Goal: Task Accomplishment & Management: Manage account settings

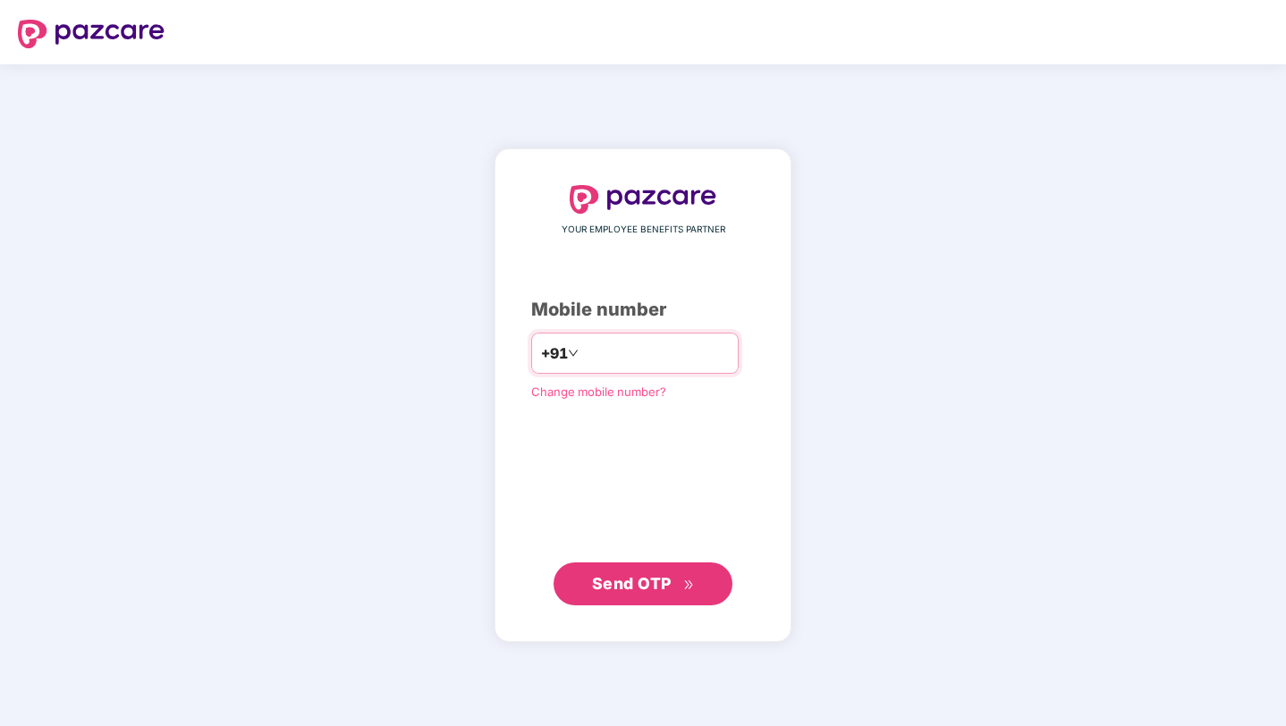
type input "**********"
click at [639, 588] on span "Send OTP" at bounding box center [632, 583] width 80 height 19
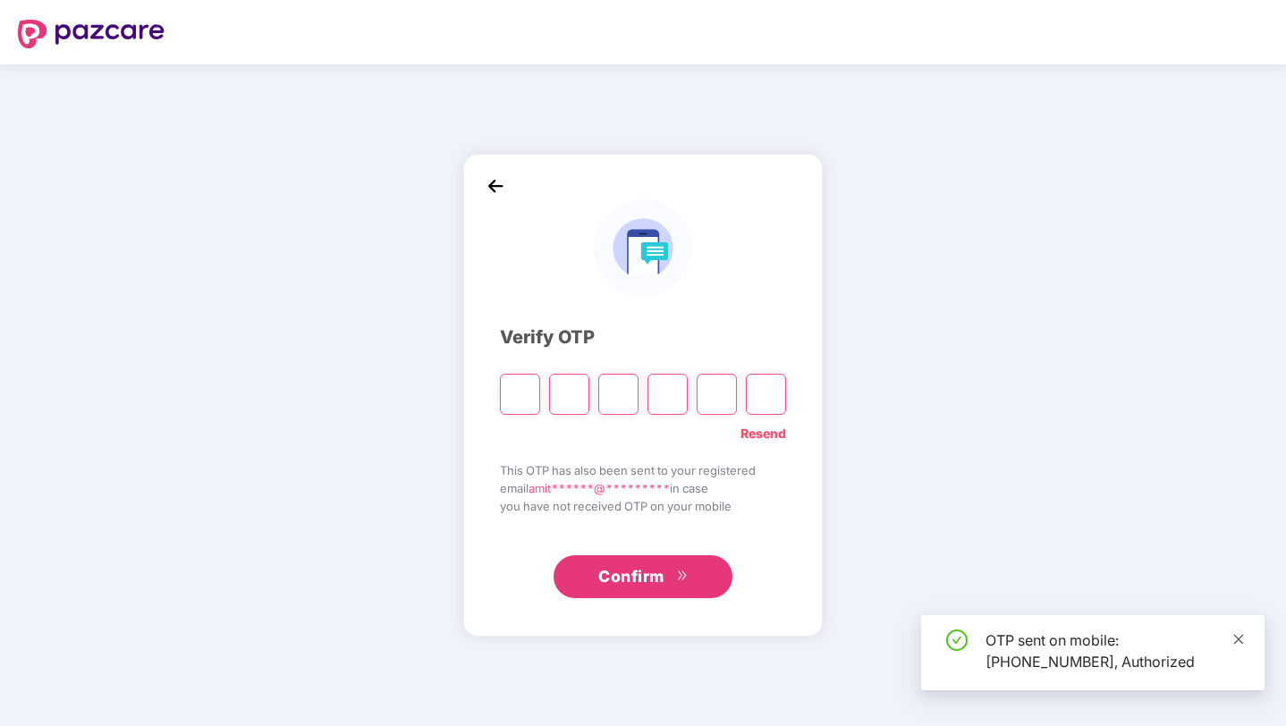
click at [1236, 637] on icon "close" at bounding box center [1238, 639] width 13 height 13
